Goal: Task Accomplishment & Management: Manage account settings

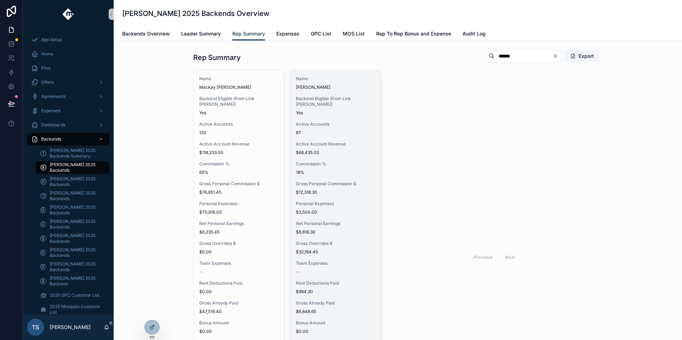
scroll to position [107, 0]
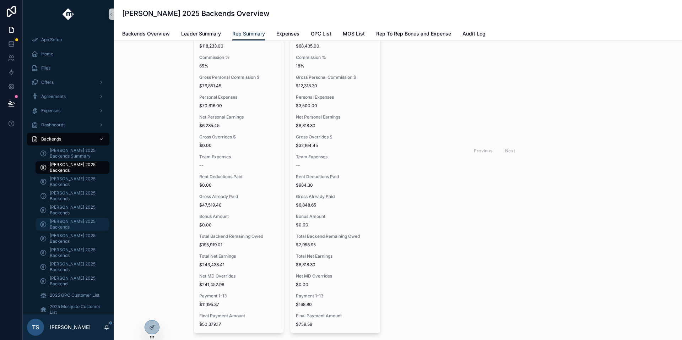
click at [74, 222] on span "[PERSON_NAME] 2025 Backends" at bounding box center [76, 224] width 53 height 11
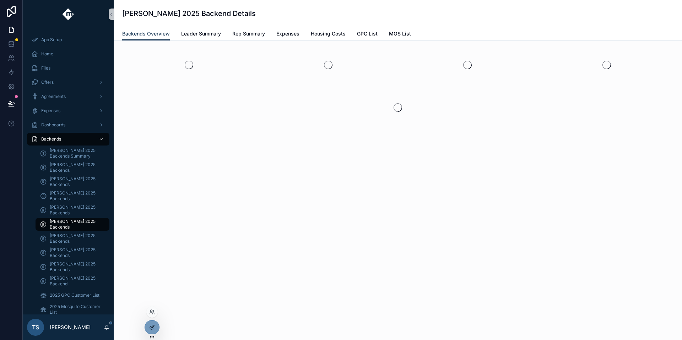
click at [149, 326] on div at bounding box center [152, 328] width 14 height 14
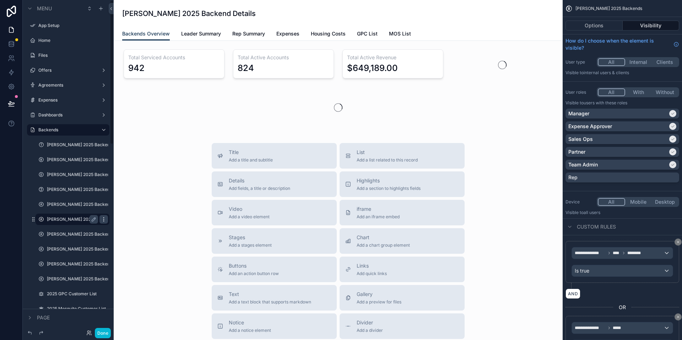
click at [101, 218] on icon "scrollable content" at bounding box center [104, 220] width 6 height 6
click at [177, 184] on div "Title Add a title and subtitle List Add a list related to this record Details A…" at bounding box center [338, 269] width 438 height 253
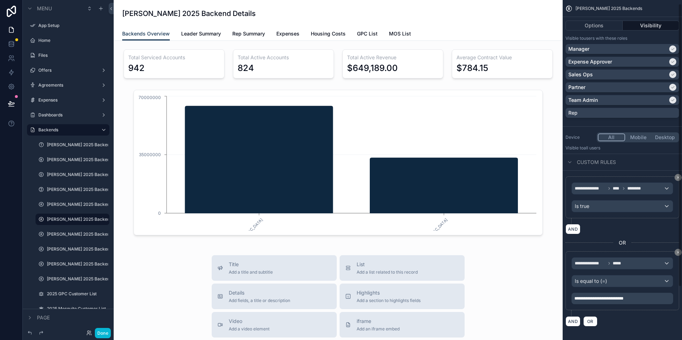
scroll to position [68, 0]
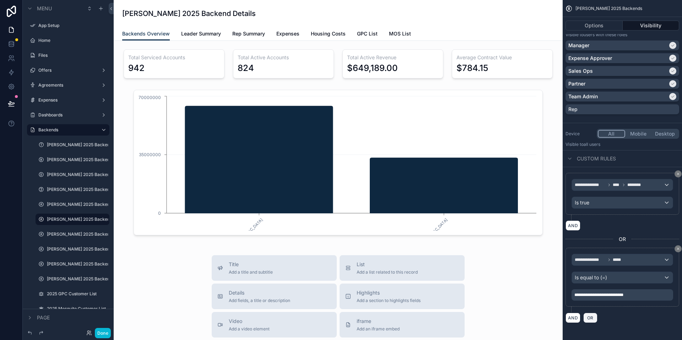
click at [592, 317] on span "OR" at bounding box center [590, 318] width 9 height 5
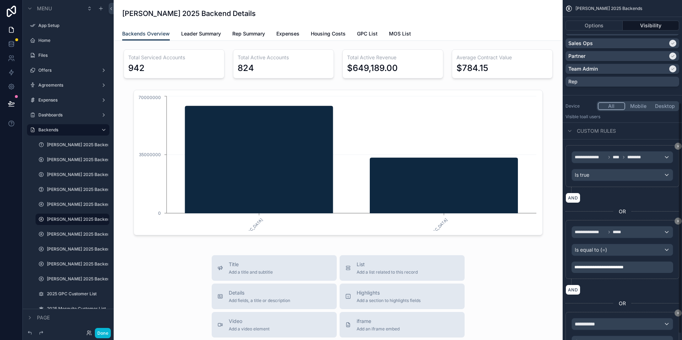
scroll to position [160, 0]
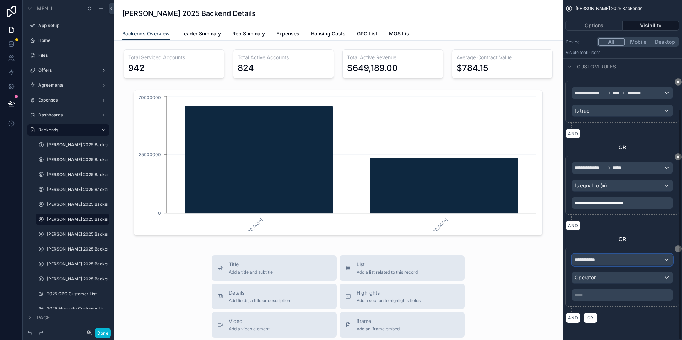
click at [617, 256] on div "**********" at bounding box center [622, 259] width 101 height 11
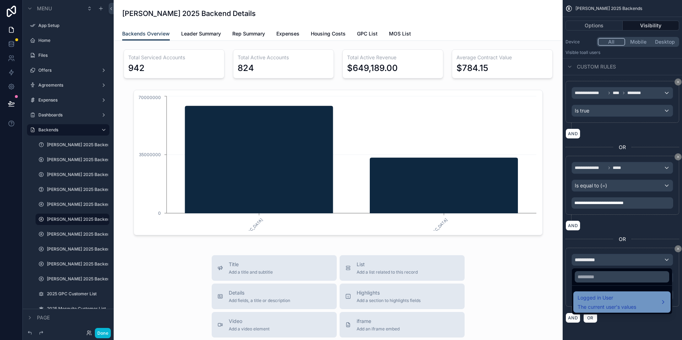
click at [616, 296] on span "Logged in User" at bounding box center [607, 298] width 59 height 9
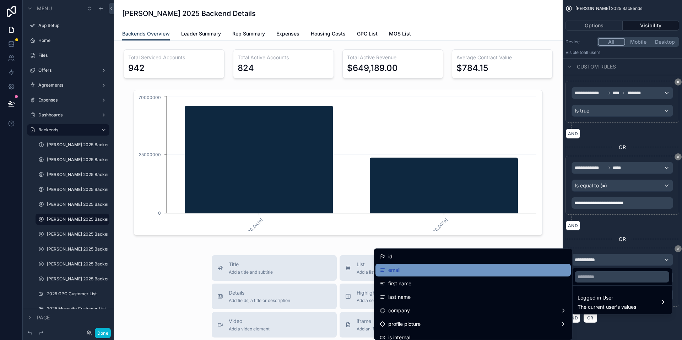
click at [487, 271] on div "email" at bounding box center [473, 270] width 187 height 9
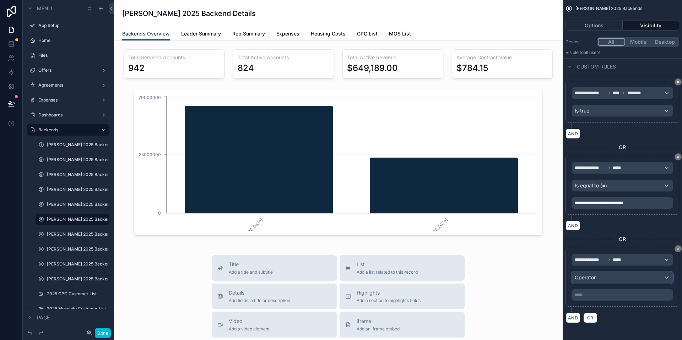
click at [627, 277] on div "Operator" at bounding box center [622, 277] width 101 height 11
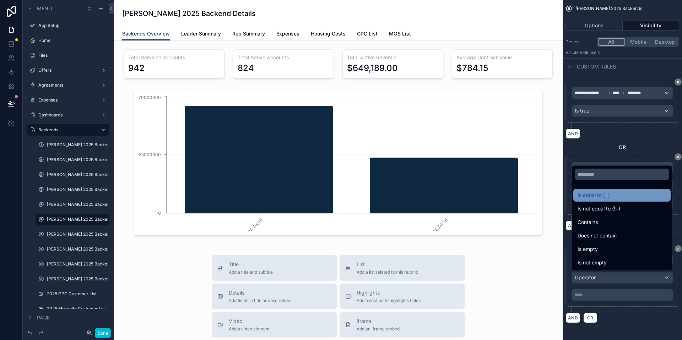
click at [623, 198] on div "Is equal to (=)" at bounding box center [622, 195] width 89 height 9
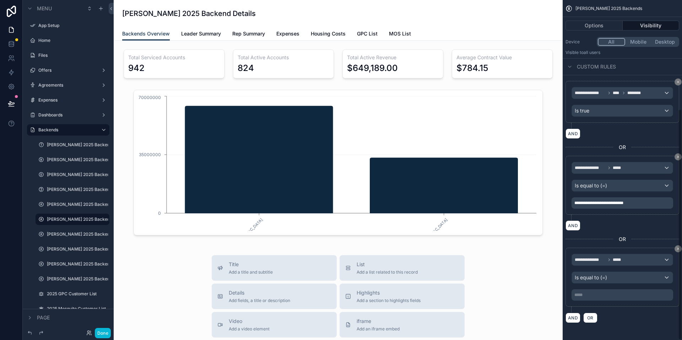
click at [603, 292] on p "***** ﻿" at bounding box center [623, 295] width 97 height 6
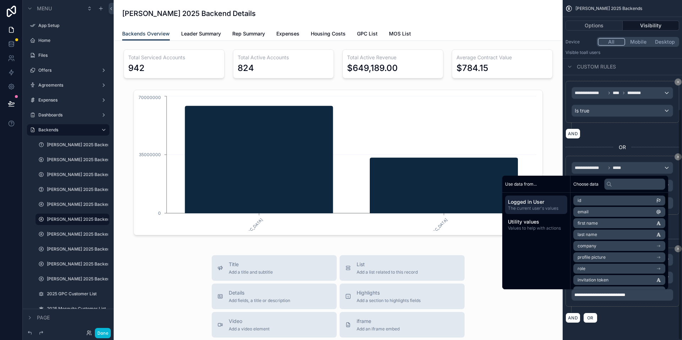
click at [640, 321] on div "AND OR" at bounding box center [623, 318] width 114 height 11
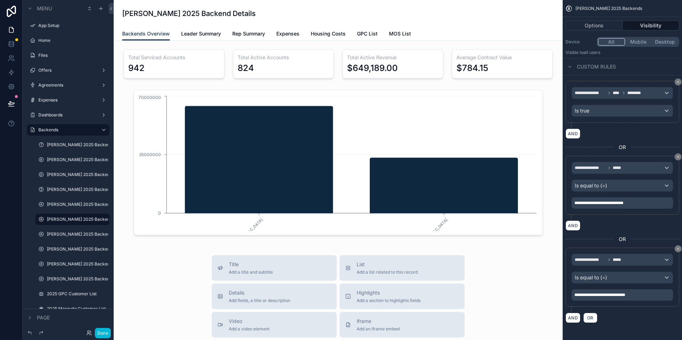
drag, startPoint x: 542, startPoint y: 262, endPoint x: 539, endPoint y: 263, distance: 3.6
click at [634, 320] on div "AND OR" at bounding box center [623, 318] width 114 height 11
click at [98, 336] on button "Done" at bounding box center [103, 333] width 16 height 10
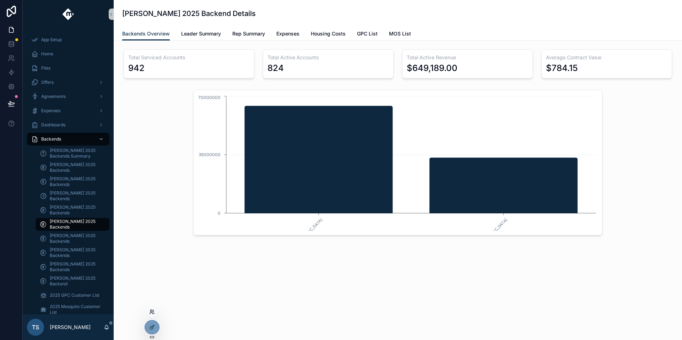
click at [152, 313] on icon at bounding box center [151, 313] width 3 height 1
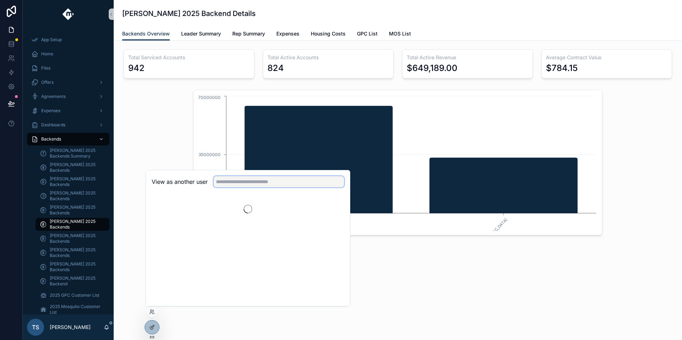
click at [254, 179] on input "text" at bounding box center [279, 181] width 131 height 11
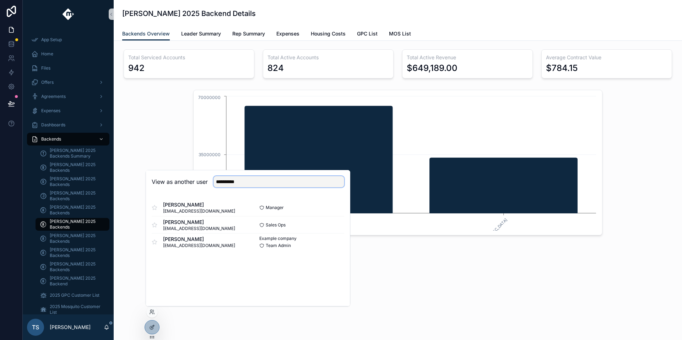
type input "**********"
click at [338, 211] on button "Select" at bounding box center [335, 208] width 18 height 10
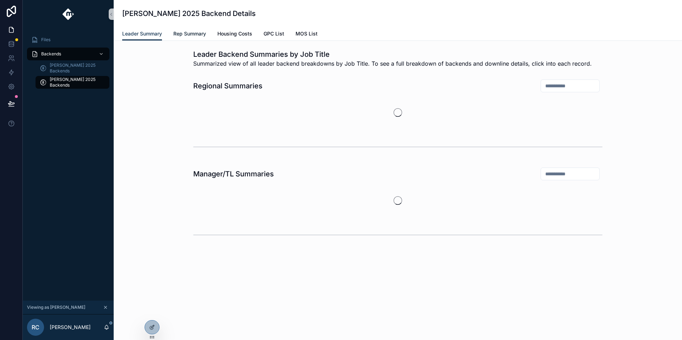
click at [203, 38] on link "Rep Summary" at bounding box center [189, 34] width 33 height 14
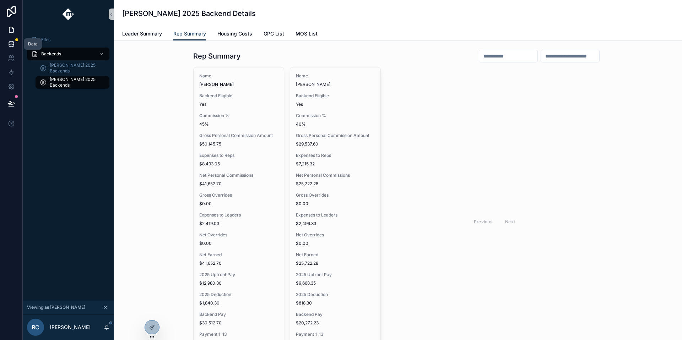
click at [16, 44] on link at bounding box center [11, 44] width 22 height 14
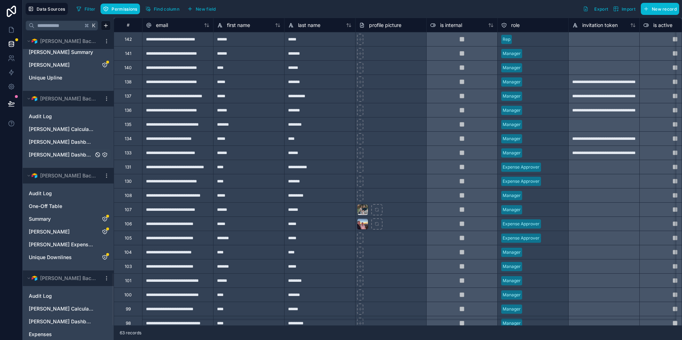
scroll to position [1493, 0]
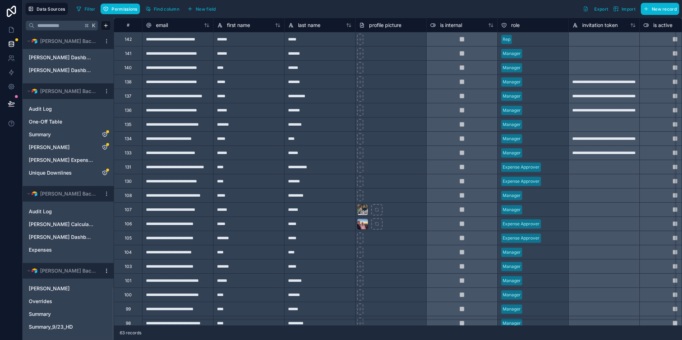
click at [107, 268] on icon at bounding box center [107, 271] width 6 height 6
click at [131, 213] on button "Update details" at bounding box center [145, 208] width 85 height 11
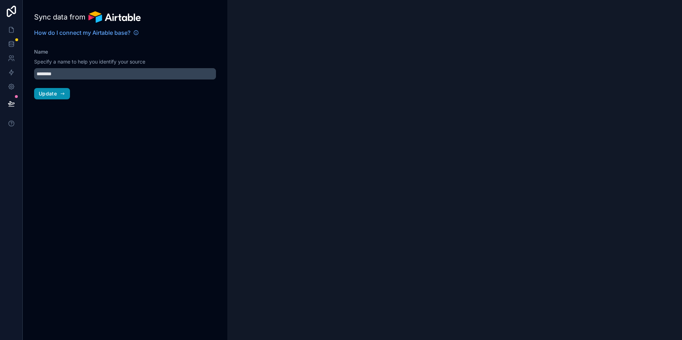
click at [53, 93] on span "Update" at bounding box center [48, 94] width 18 height 6
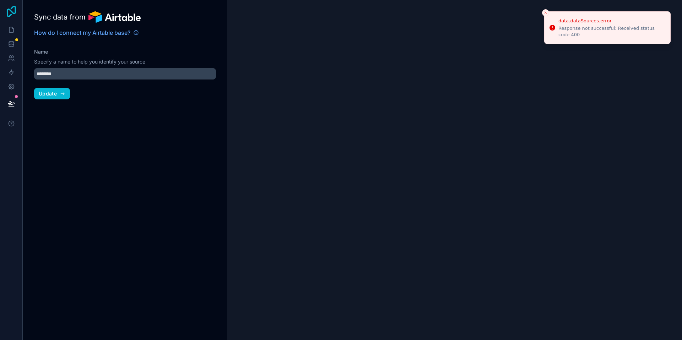
click at [14, 10] on icon at bounding box center [11, 11] width 14 height 11
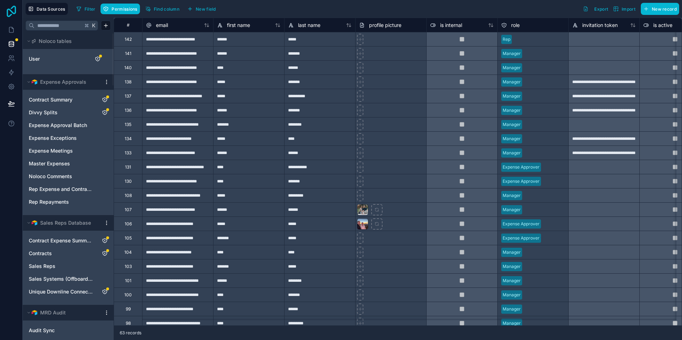
click at [15, 14] on icon at bounding box center [11, 11] width 14 height 11
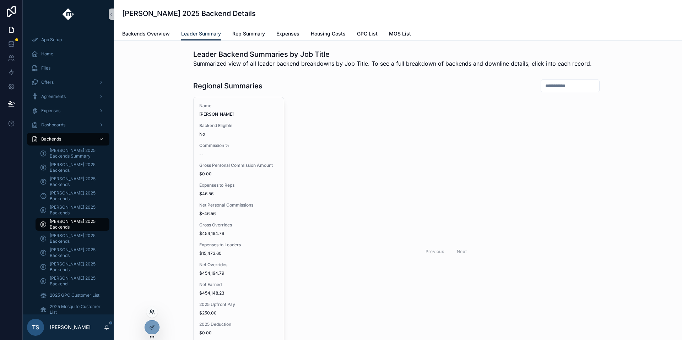
click at [155, 313] on icon at bounding box center [152, 313] width 6 height 6
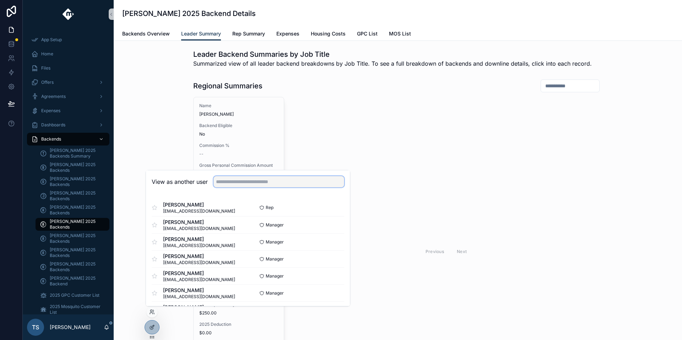
click at [246, 184] on input "text" at bounding box center [279, 181] width 131 height 11
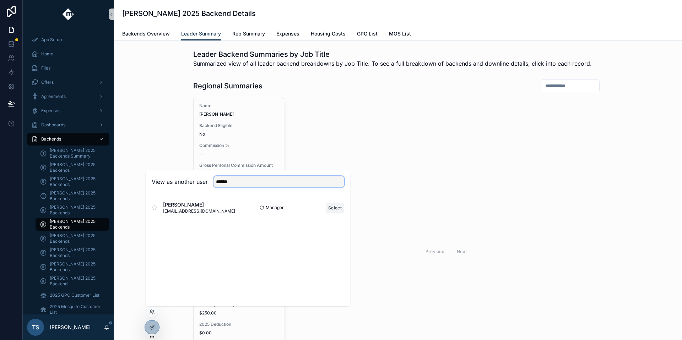
type input "******"
click at [334, 205] on button "Select" at bounding box center [335, 208] width 18 height 10
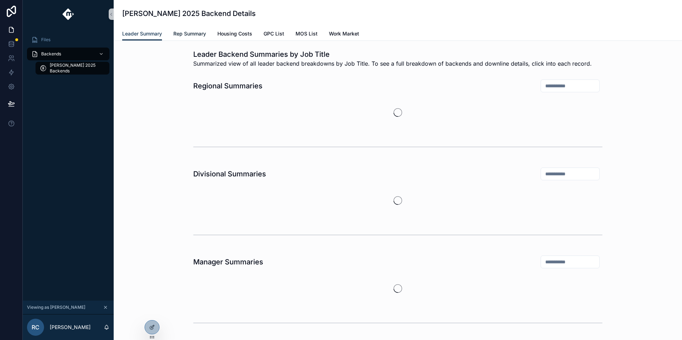
click at [195, 34] on span "Rep Summary" at bounding box center [189, 33] width 33 height 7
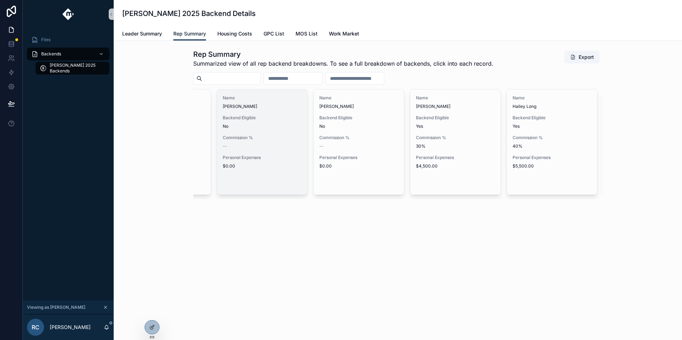
scroll to position [0, 300]
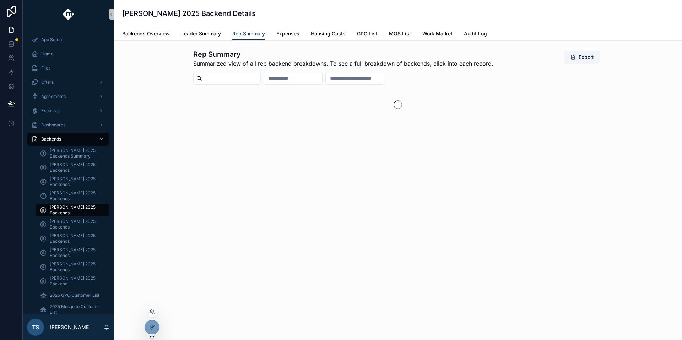
click at [156, 312] on div at bounding box center [151, 312] width 11 height 11
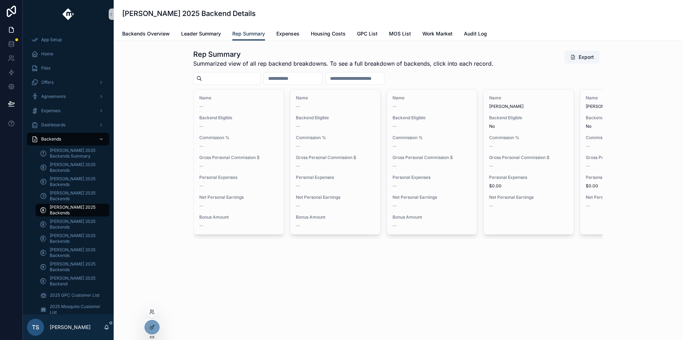
click at [155, 312] on div at bounding box center [151, 312] width 11 height 11
click at [151, 315] on div at bounding box center [151, 312] width 11 height 11
click at [153, 311] on icon at bounding box center [152, 313] width 6 height 6
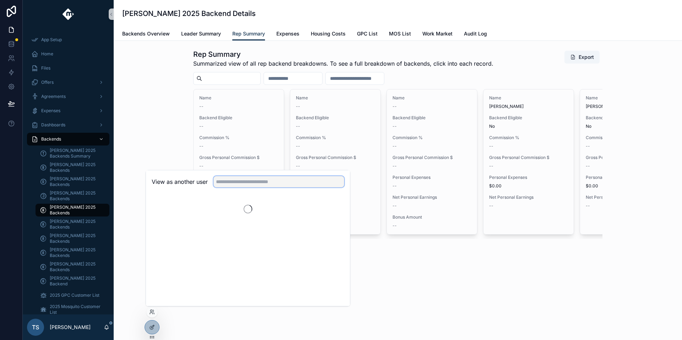
click at [254, 184] on input "text" at bounding box center [279, 181] width 131 height 11
type input "****"
click at [332, 205] on button "Select" at bounding box center [335, 208] width 18 height 10
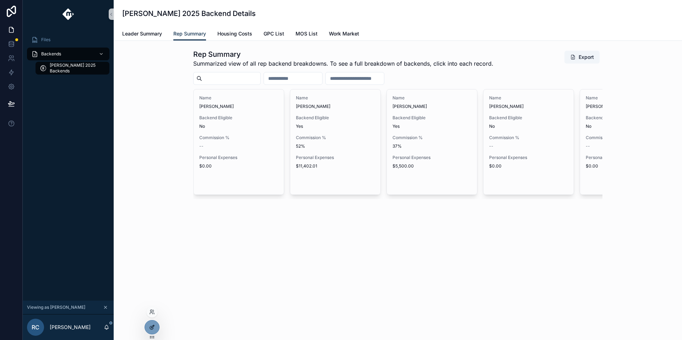
click at [153, 323] on div at bounding box center [152, 328] width 14 height 14
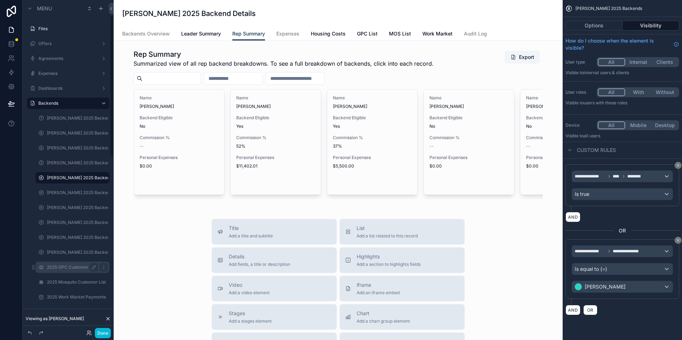
scroll to position [47, 0]
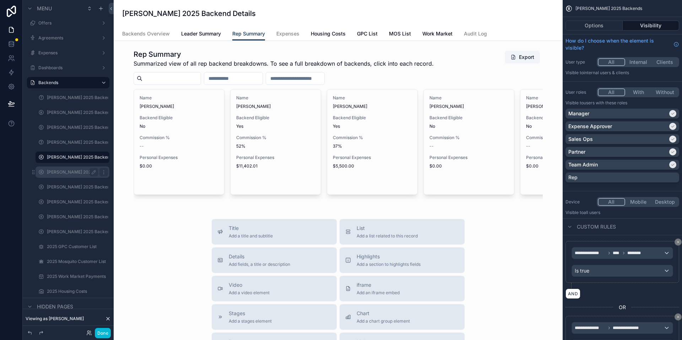
click at [71, 175] on label "Matt Hemple 2025 Backends" at bounding box center [72, 173] width 51 height 6
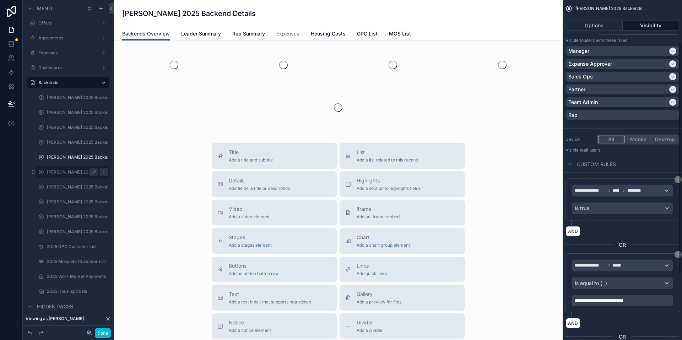
scroll to position [160, 0]
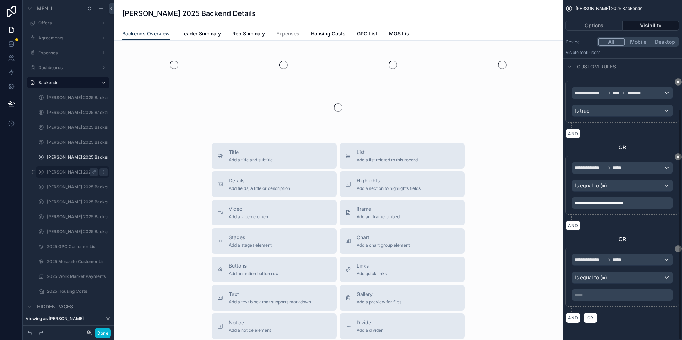
click at [605, 296] on p "***** ﻿" at bounding box center [623, 295] width 97 height 6
click at [614, 318] on div "AND OR" at bounding box center [623, 318] width 114 height 11
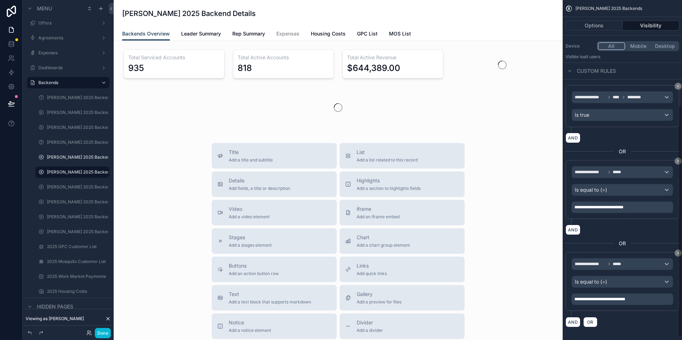
click at [534, 259] on div "Title Add a title and subtitle List Add a list related to this record Details A…" at bounding box center [338, 269] width 438 height 253
click at [646, 26] on button "Visibility" at bounding box center [651, 26] width 57 height 10
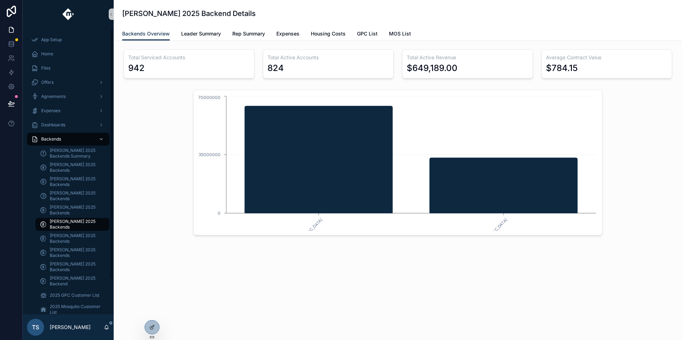
click at [79, 224] on span "[PERSON_NAME] 2025 Backends" at bounding box center [76, 224] width 53 height 11
click at [154, 326] on icon at bounding box center [152, 328] width 6 height 6
click at [145, 332] on div at bounding box center [152, 331] width 15 height 20
click at [148, 329] on div at bounding box center [152, 328] width 14 height 14
click at [147, 326] on div at bounding box center [152, 328] width 14 height 14
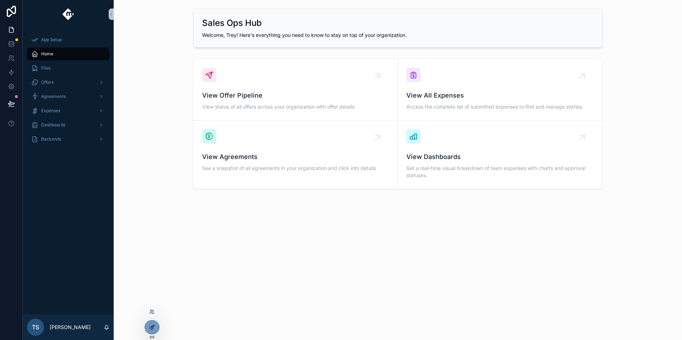
click at [155, 329] on div at bounding box center [152, 328] width 14 height 14
click at [147, 328] on div at bounding box center [152, 328] width 14 height 14
